Goal: Task Accomplishment & Management: Manage account settings

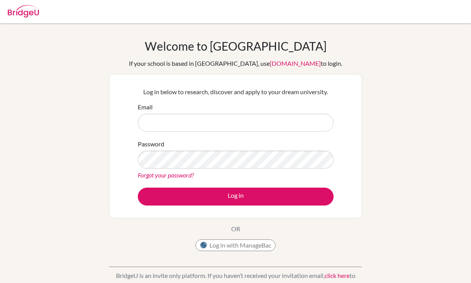
scroll to position [51, 0]
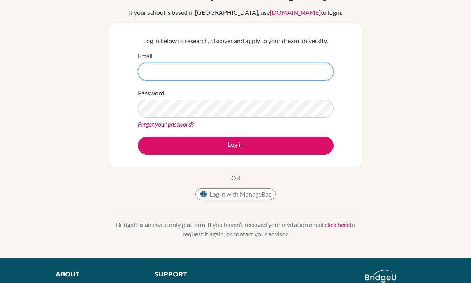
click at [168, 72] on input "Email" at bounding box center [236, 72] width 196 height 18
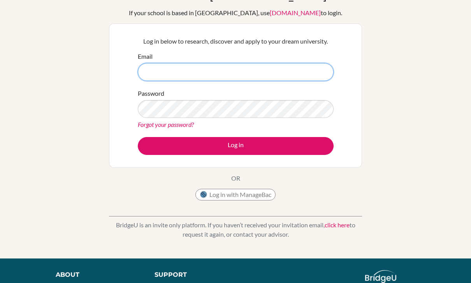
type input "martha.kikuvi@agakhanacademies.org"
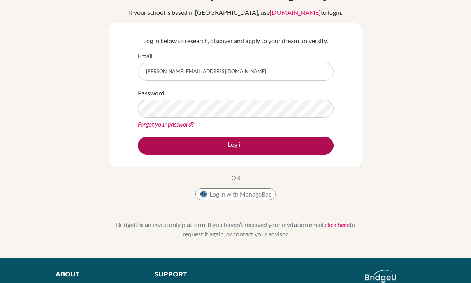
scroll to position [51, 0]
click at [235, 149] on button "Log in" at bounding box center [236, 145] width 196 height 18
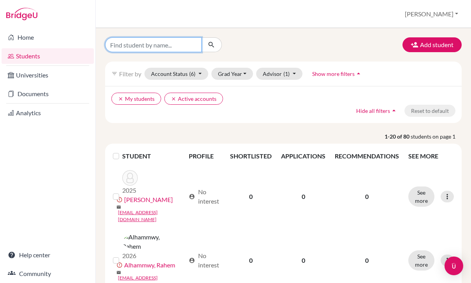
click at [169, 47] on input "Find student by name..." at bounding box center [153, 44] width 96 height 15
type input "Sonia"
click at [211, 45] on button "submit" at bounding box center [211, 44] width 21 height 15
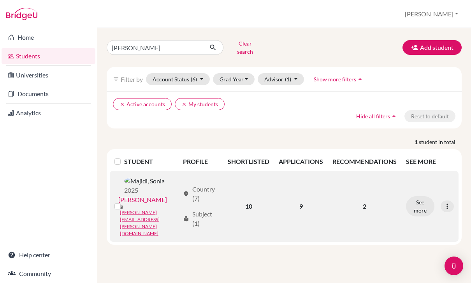
click at [136, 200] on link "[PERSON_NAME]" at bounding box center [142, 199] width 49 height 9
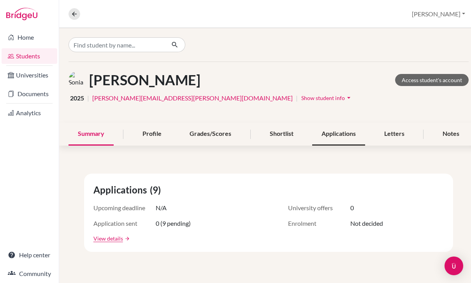
click at [349, 128] on div "Applications" at bounding box center [338, 133] width 53 height 23
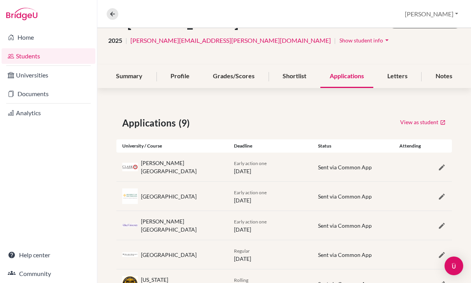
scroll to position [83, 0]
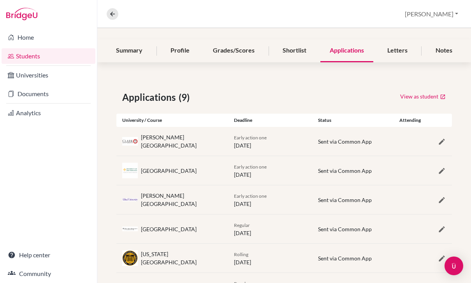
click at [166, 173] on div "University of San Francisco" at bounding box center [169, 170] width 56 height 8
click at [443, 172] on icon "button" at bounding box center [441, 171] width 8 height 8
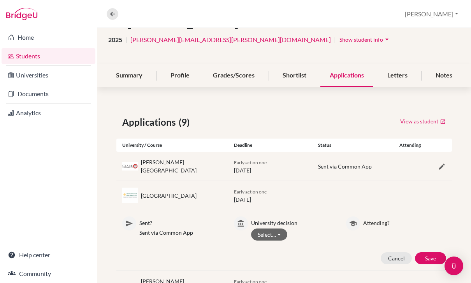
scroll to position [55, 0]
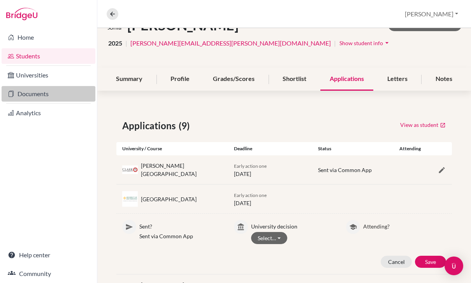
click at [37, 97] on link "Documents" at bounding box center [49, 94] width 94 height 16
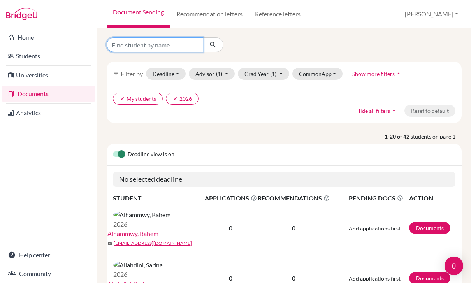
click at [149, 44] on input "Find student by name..." at bounding box center [155, 44] width 96 height 15
type input "[PERSON_NAME]"
click at [213, 45] on button "submit" at bounding box center [213, 44] width 21 height 15
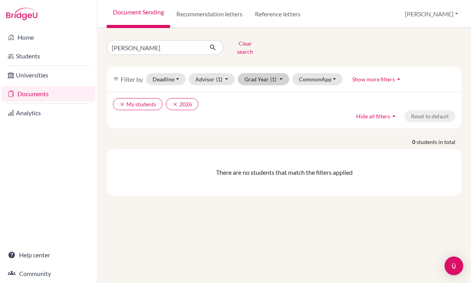
click at [273, 76] on span "(1)" at bounding box center [273, 79] width 6 height 7
click at [261, 118] on span "2025" at bounding box center [254, 120] width 14 height 9
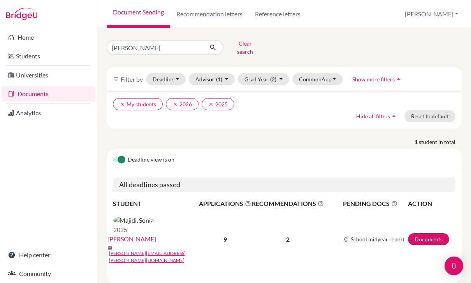
click at [152, 234] on link "[PERSON_NAME]" at bounding box center [131, 238] width 49 height 9
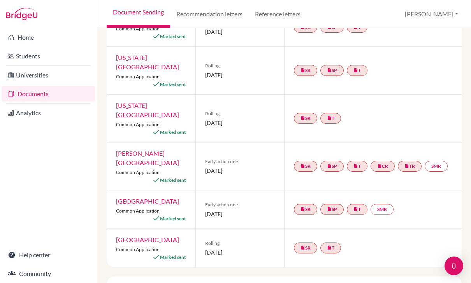
scroll to position [174, 0]
click at [385, 204] on link "SMR" at bounding box center [381, 209] width 23 height 11
click at [385, 204] on link "SMR School midyear report undefined Incomplete" at bounding box center [381, 209] width 23 height 11
click at [131, 198] on link "[GEOGRAPHIC_DATA]" at bounding box center [147, 201] width 63 height 7
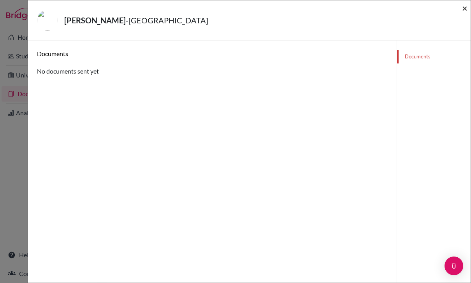
click at [463, 8] on span "×" at bounding box center [464, 7] width 5 height 11
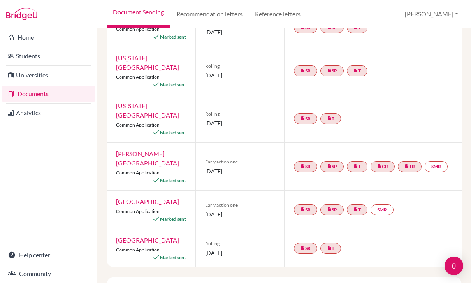
click at [126, 198] on link "University of San Francisco" at bounding box center [147, 201] width 63 height 7
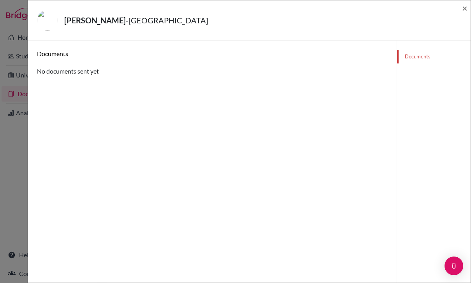
click at [415, 57] on link "Documents" at bounding box center [433, 57] width 73 height 14
click at [415, 59] on link "Documents" at bounding box center [433, 57] width 73 height 14
click at [467, 8] on span "×" at bounding box center [464, 7] width 5 height 11
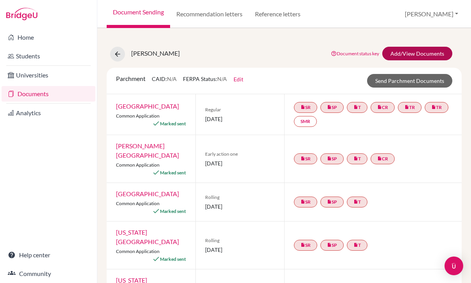
click at [411, 56] on link "Add/View Documents" at bounding box center [417, 54] width 70 height 14
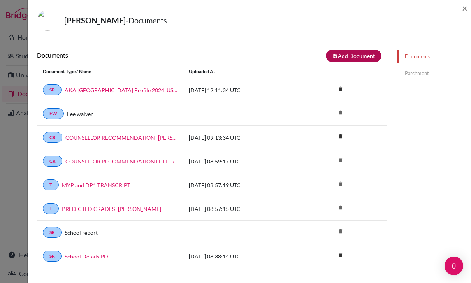
click at [340, 56] on button "note_add Add Document" at bounding box center [353, 56] width 56 height 12
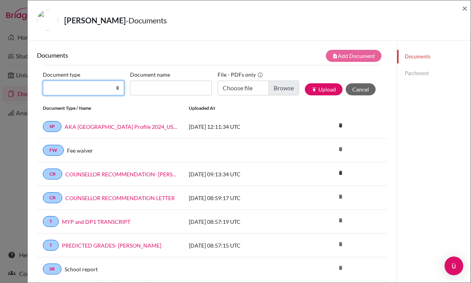
select select "2"
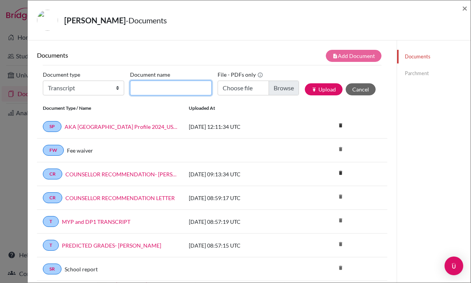
click at [161, 91] on input "Document name" at bounding box center [170, 87] width 81 height 15
click at [148, 91] on input "Document name" at bounding box center [170, 87] width 81 height 15
click at [184, 87] on input "HIGH SCHOOL TRENSCRIPT" at bounding box center [170, 87] width 81 height 15
type input "HIGH SCHOOL TRANSCRIPT"
click at [249, 90] on input "Choose file" at bounding box center [257, 87] width 81 height 15
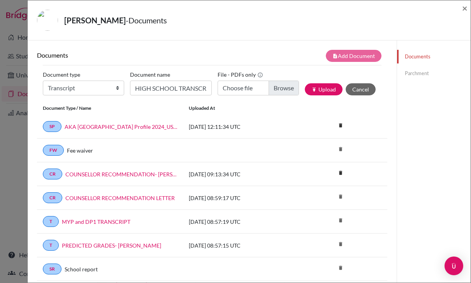
type input "C:\fakepath\Majidi_Sonia_Transcript_250918_081525.pdf"
click at [315, 92] on icon "publish" at bounding box center [313, 89] width 5 height 5
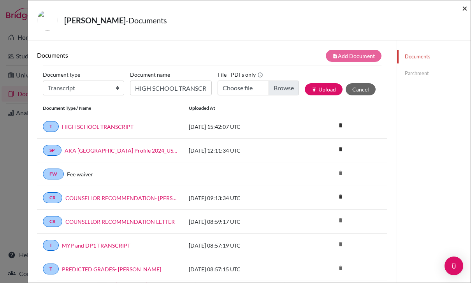
click at [466, 9] on span "×" at bounding box center [464, 7] width 5 height 11
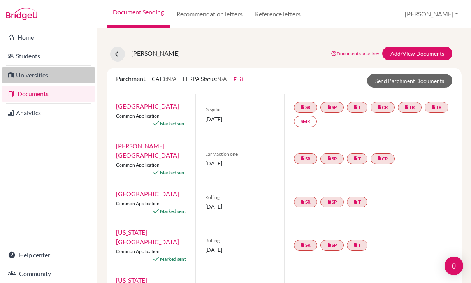
click at [38, 76] on link "Universities" at bounding box center [49, 75] width 94 height 16
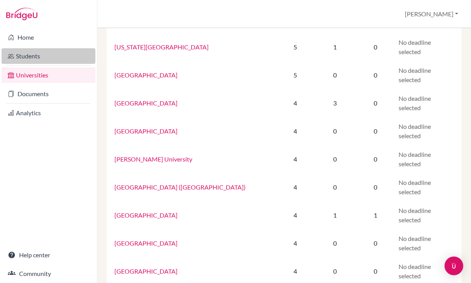
scroll to position [482, 0]
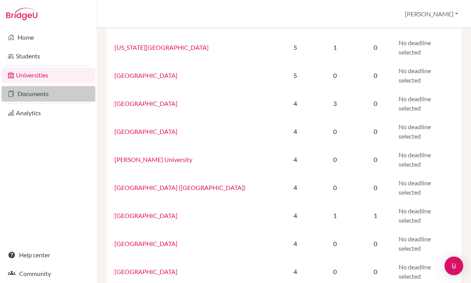
click at [30, 97] on link "Documents" at bounding box center [49, 94] width 94 height 16
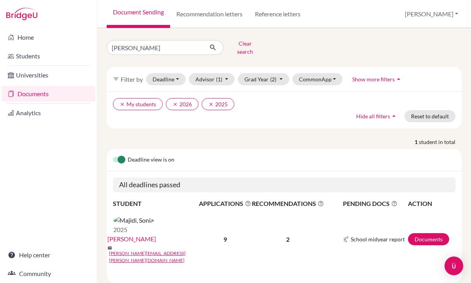
click at [156, 234] on link "[PERSON_NAME]" at bounding box center [131, 238] width 49 height 9
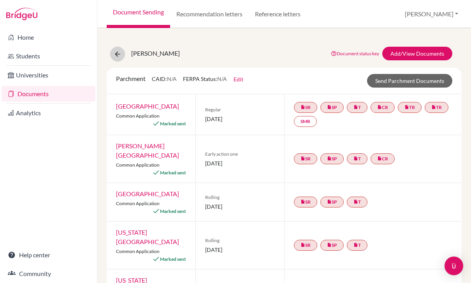
click at [121, 52] on icon at bounding box center [118, 54] width 8 height 8
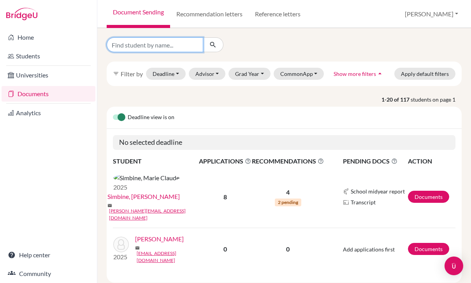
click at [136, 46] on input "Find student by name..." at bounding box center [155, 44] width 96 height 15
type input "SONIA"
click at [213, 45] on button "submit" at bounding box center [213, 44] width 21 height 15
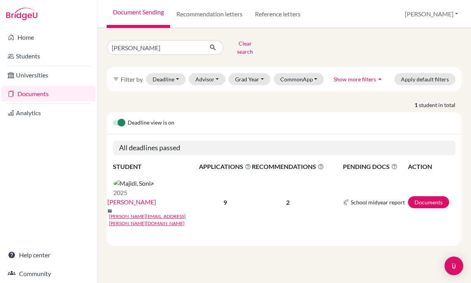
click at [146, 197] on link "[PERSON_NAME]" at bounding box center [131, 201] width 49 height 9
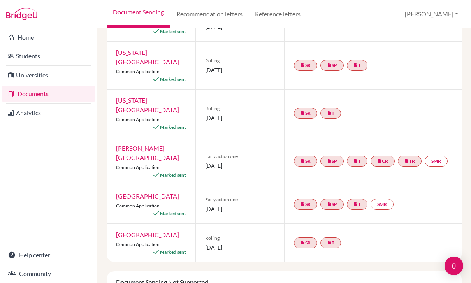
scroll to position [181, 0]
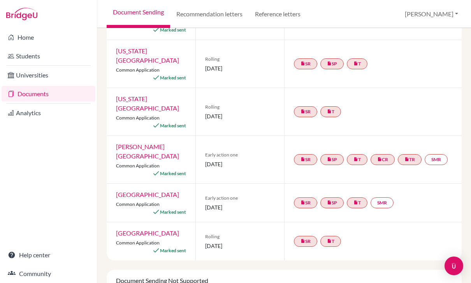
click at [131, 184] on div "[GEOGRAPHIC_DATA] Common Application Marked sent" at bounding box center [151, 203] width 89 height 38
click at [131, 191] on link "[GEOGRAPHIC_DATA]" at bounding box center [147, 194] width 63 height 7
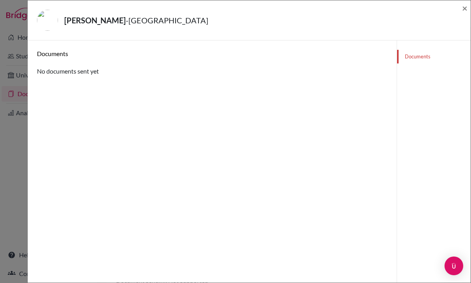
click at [466, 8] on span "×" at bounding box center [464, 7] width 5 height 11
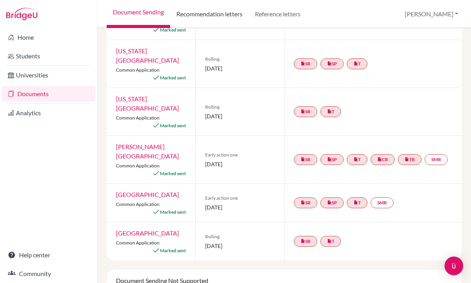
click at [219, 16] on link "Recommendation letters" at bounding box center [209, 14] width 79 height 28
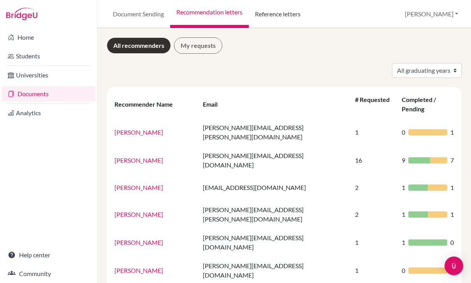
click at [265, 15] on link "Reference letters" at bounding box center [277, 14] width 58 height 28
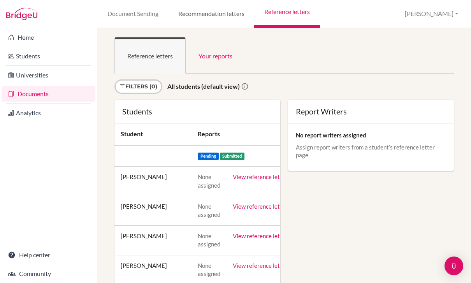
click at [190, 13] on link "Recommendation letters" at bounding box center [211, 14] width 86 height 28
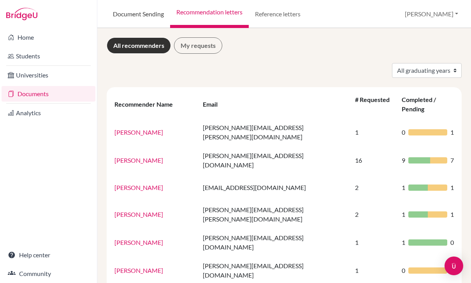
click at [141, 15] on link "Document Sending" at bounding box center [138, 14] width 63 height 28
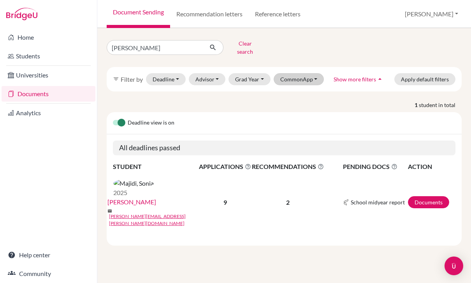
click at [306, 79] on button "CommonApp" at bounding box center [298, 79] width 51 height 12
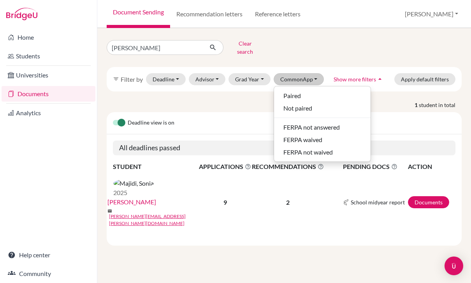
click at [145, 197] on link "Majidi, Sonia" at bounding box center [131, 201] width 49 height 9
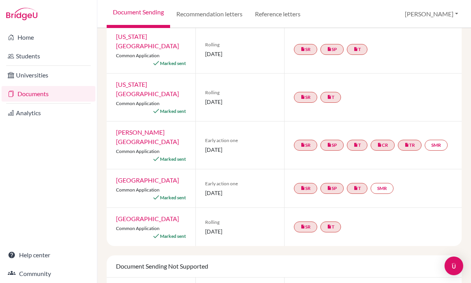
scroll to position [195, 0]
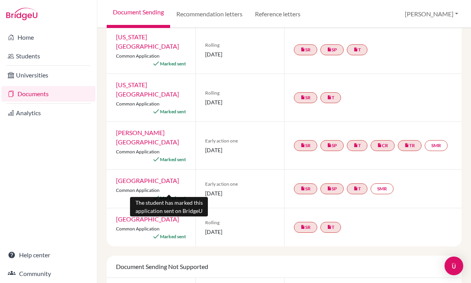
click at [181, 195] on span "Marked sent" at bounding box center [173, 198] width 26 height 6
click at [131, 177] on link "[GEOGRAPHIC_DATA]" at bounding box center [147, 180] width 63 height 7
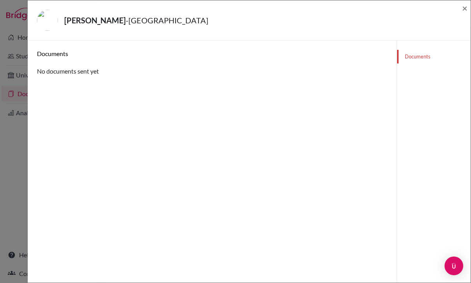
click at [458, 7] on div "[PERSON_NAME] - [GEOGRAPHIC_DATA] ×" at bounding box center [249, 19] width 436 height 33
click at [451, 11] on div "[PERSON_NAME] - [GEOGRAPHIC_DATA]" at bounding box center [246, 20] width 418 height 21
click at [463, 11] on span "×" at bounding box center [464, 7] width 5 height 11
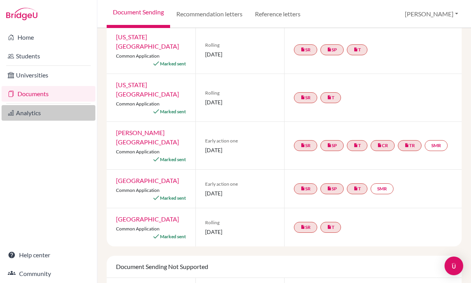
click at [28, 115] on link "Analytics" at bounding box center [49, 113] width 94 height 16
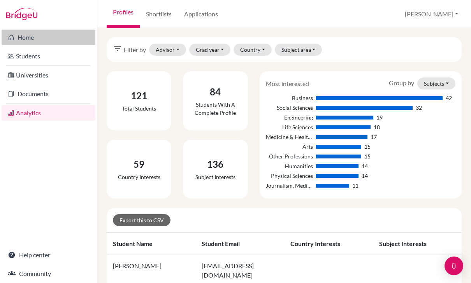
click at [27, 35] on link "Home" at bounding box center [49, 38] width 94 height 16
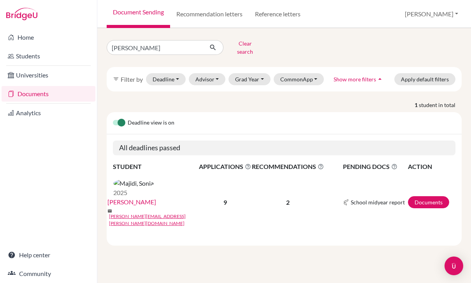
click at [345, 199] on img at bounding box center [346, 202] width 6 height 6
click at [375, 163] on span "PENDING DOCS The pending documents list indicates required documents only that …" at bounding box center [375, 166] width 64 height 9
click at [395, 163] on icon at bounding box center [394, 166] width 6 height 6
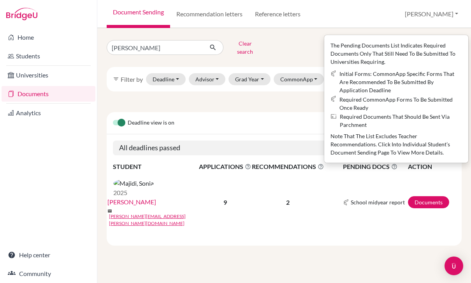
click at [322, 175] on td "2" at bounding box center [287, 201] width 73 height 61
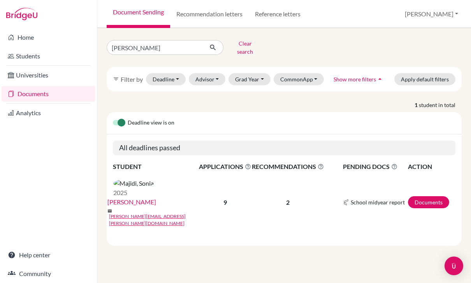
click at [145, 197] on link "[PERSON_NAME]" at bounding box center [131, 201] width 49 height 9
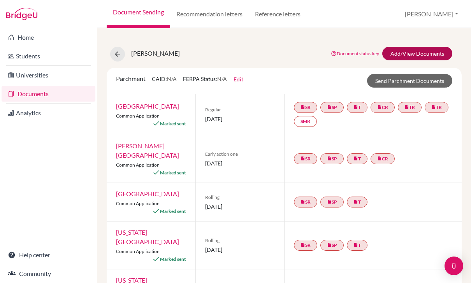
click at [396, 52] on link "Add/View Documents" at bounding box center [417, 54] width 70 height 14
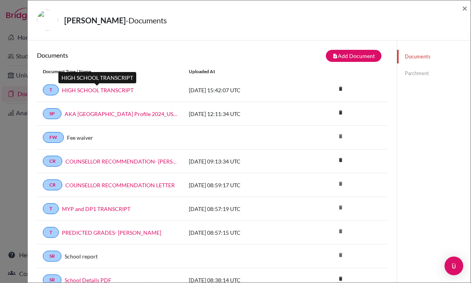
click at [111, 92] on link "HIGH SCHOOL TRANSCRIPT" at bounding box center [98, 90] width 72 height 8
click at [413, 72] on link "Parchment" at bounding box center [433, 73] width 73 height 14
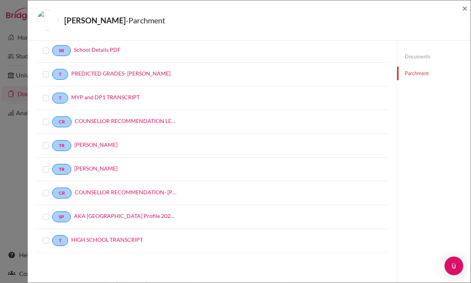
scroll to position [66, 0]
click at [52, 236] on label at bounding box center [52, 236] width 0 height 0
click at [0, 0] on input "checkbox" at bounding box center [0, 0] width 0 height 0
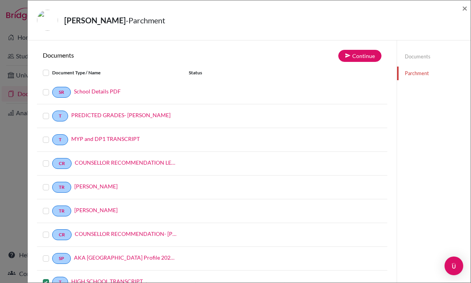
scroll to position [0, 0]
click at [355, 51] on button "Continue" at bounding box center [359, 56] width 43 height 12
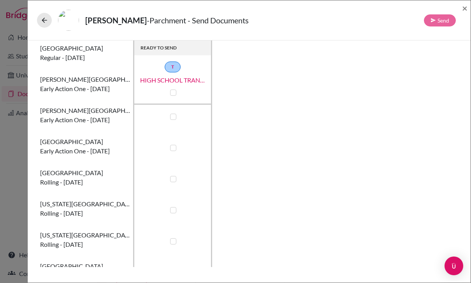
scroll to position [67, 0]
click at [44, 23] on icon at bounding box center [44, 20] width 8 height 8
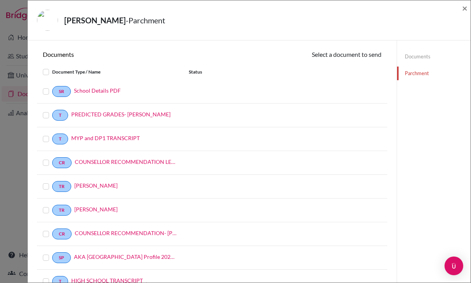
click at [467, 6] on div "[PERSON_NAME] - Parchment ×" at bounding box center [249, 20] width 443 height 40
click at [463, 10] on span "×" at bounding box center [464, 7] width 5 height 11
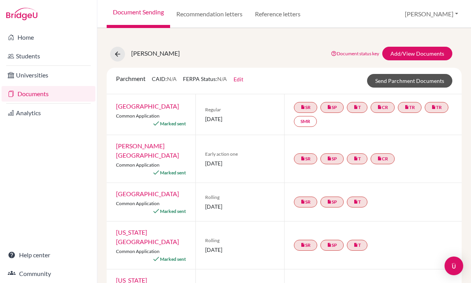
click at [402, 79] on link "Send Parchment Documents" at bounding box center [409, 81] width 85 height 14
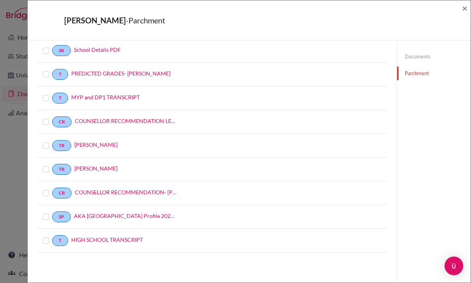
scroll to position [66, 0]
click at [46, 236] on div at bounding box center [47, 240] width 9 height 9
click at [50, 236] on div at bounding box center [47, 240] width 9 height 9
click at [46, 236] on div at bounding box center [47, 240] width 9 height 9
click at [52, 236] on label at bounding box center [52, 236] width 0 height 0
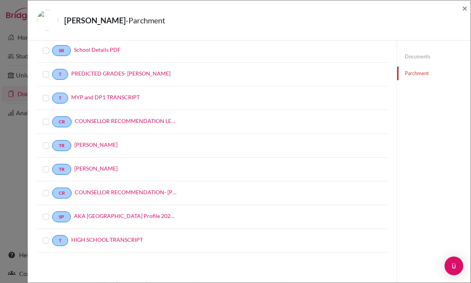
click at [0, 0] on input "checkbox" at bounding box center [0, 0] width 0 height 0
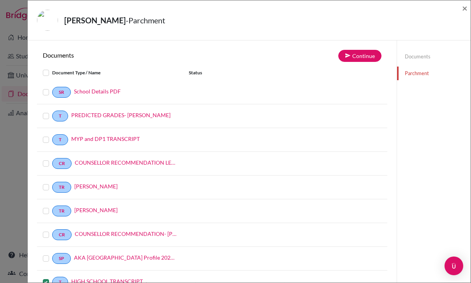
scroll to position [0, 0]
click at [359, 61] on button "Continue" at bounding box center [359, 56] width 43 height 12
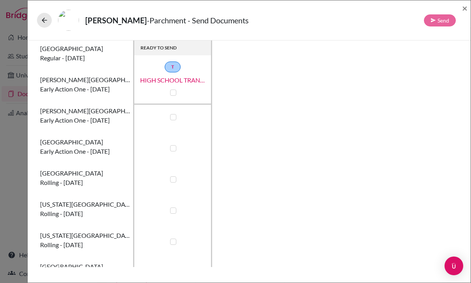
click at [174, 148] on label at bounding box center [173, 148] width 6 height 6
click at [174, 148] on input "checkbox" at bounding box center [171, 147] width 6 height 8
checkbox input "true"
click at [434, 20] on icon at bounding box center [432, 19] width 5 height 5
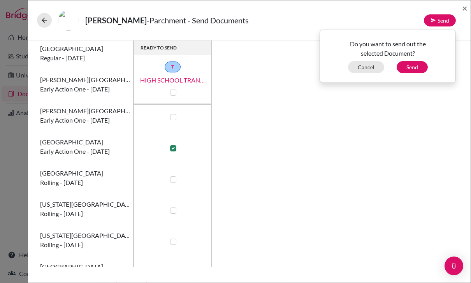
click at [412, 71] on button "Send" at bounding box center [411, 67] width 31 height 12
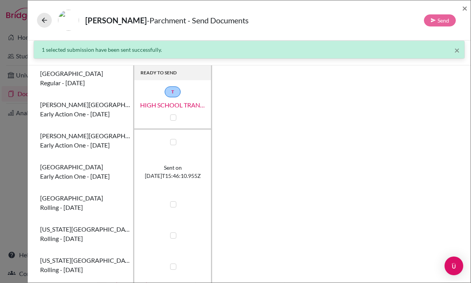
click at [467, 9] on span "×" at bounding box center [464, 7] width 5 height 11
